Goal: Information Seeking & Learning: Understand process/instructions

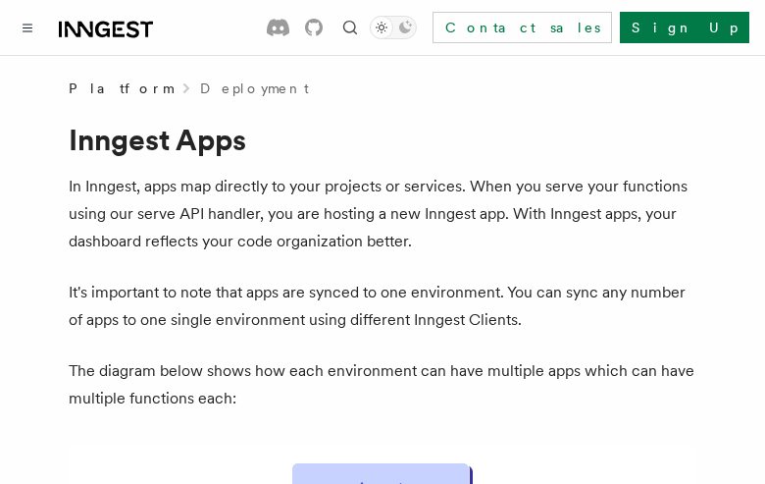
scroll to position [938, 0]
